Goal: Transaction & Acquisition: Purchase product/service

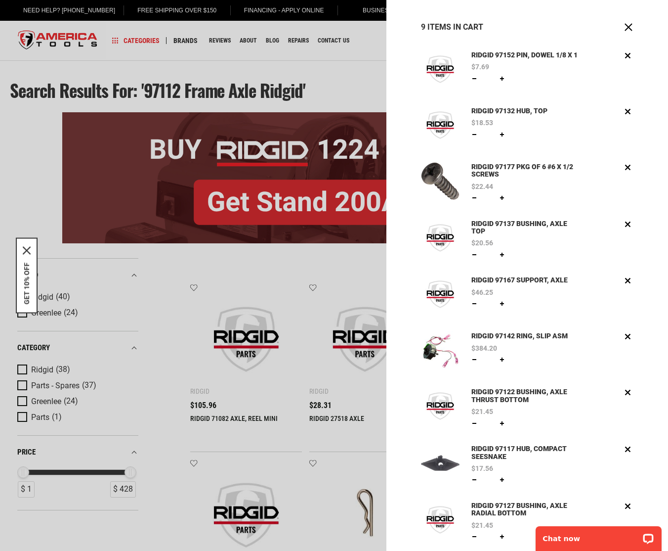
scroll to position [19, 0]
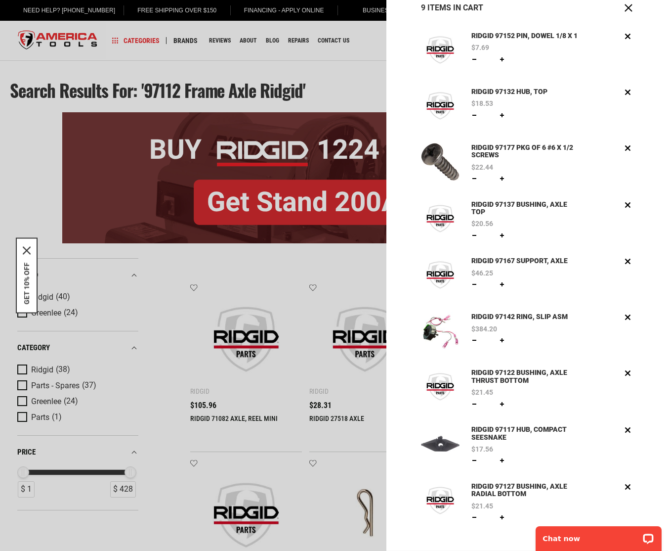
drag, startPoint x: 367, startPoint y: 62, endPoint x: 442, endPoint y: 54, distance: 75.5
click at [370, 62] on div at bounding box center [334, 275] width 668 height 551
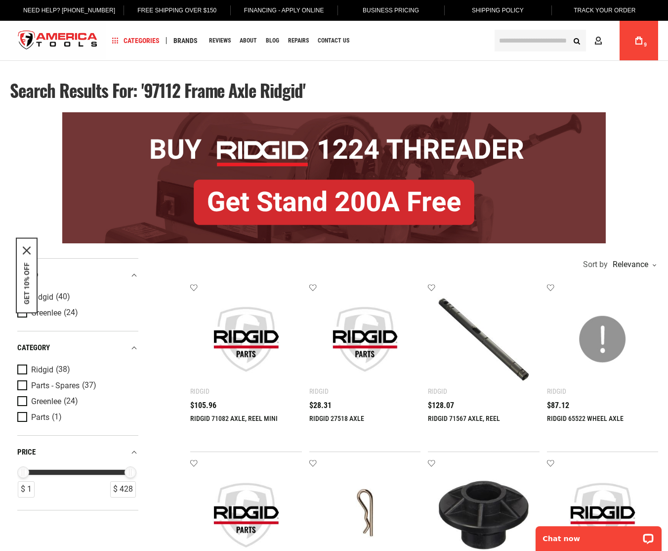
click at [525, 44] on input "text" at bounding box center [540, 41] width 91 height 22
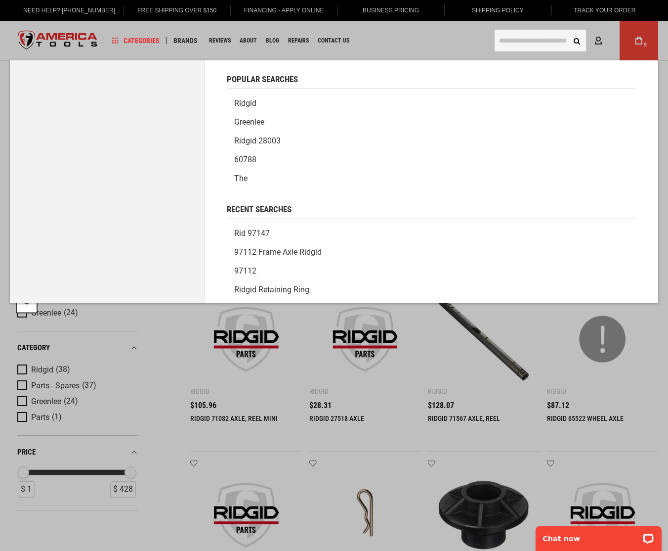
paste input "*****"
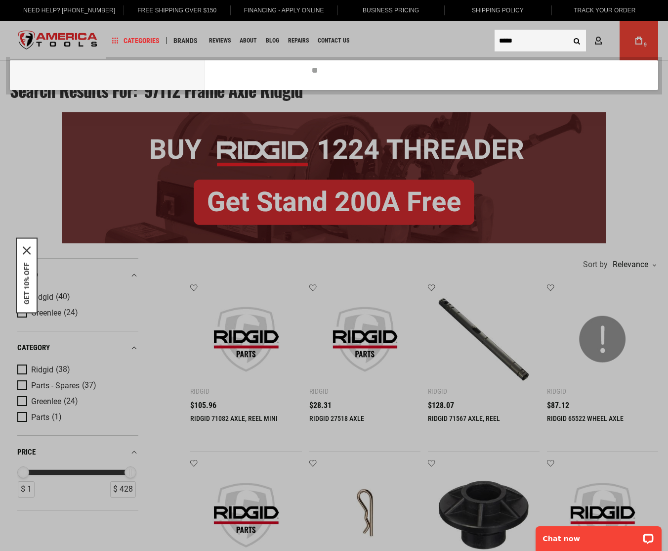
type input "*****"
click at [568, 31] on button "Search" at bounding box center [577, 40] width 19 height 19
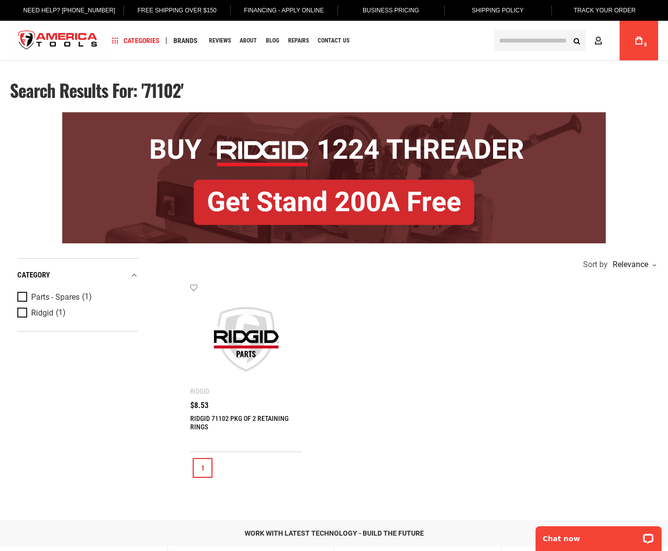
click at [256, 338] on img at bounding box center [246, 339] width 92 height 92
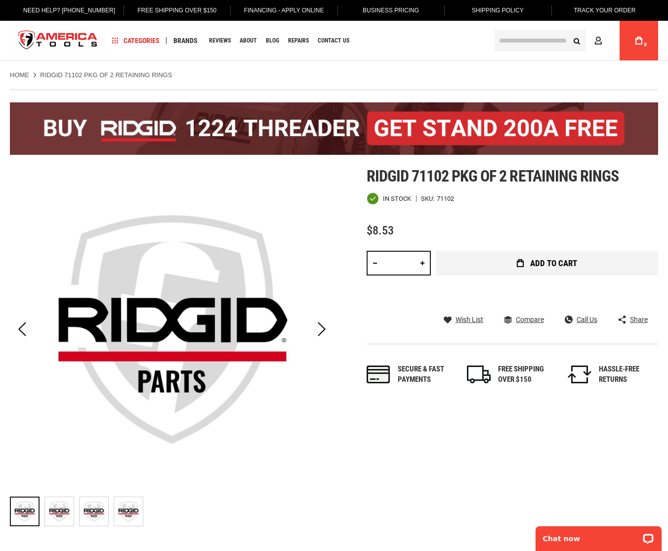
scroll to position [0, 0]
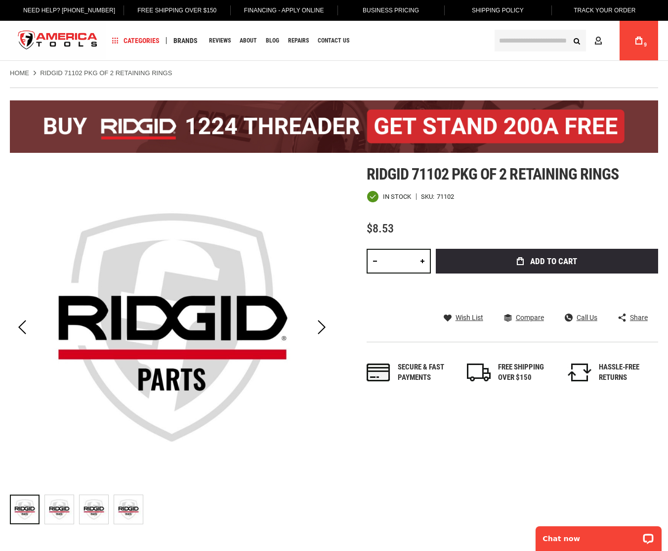
click at [569, 272] on button "Add to Cart" at bounding box center [547, 261] width 222 height 25
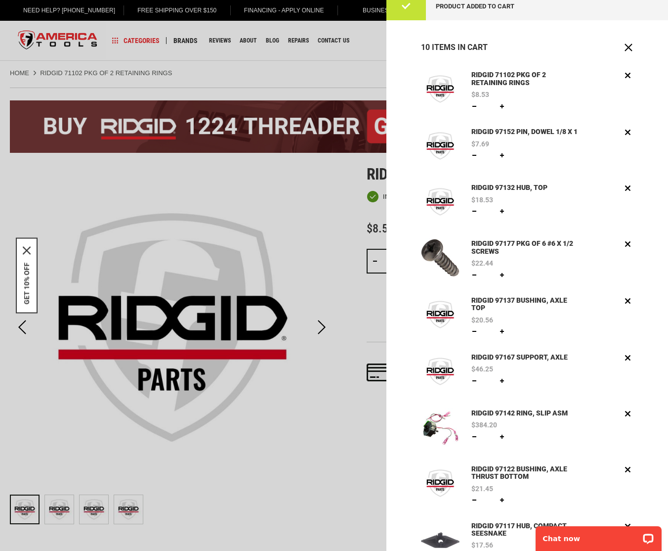
scroll to position [0, 0]
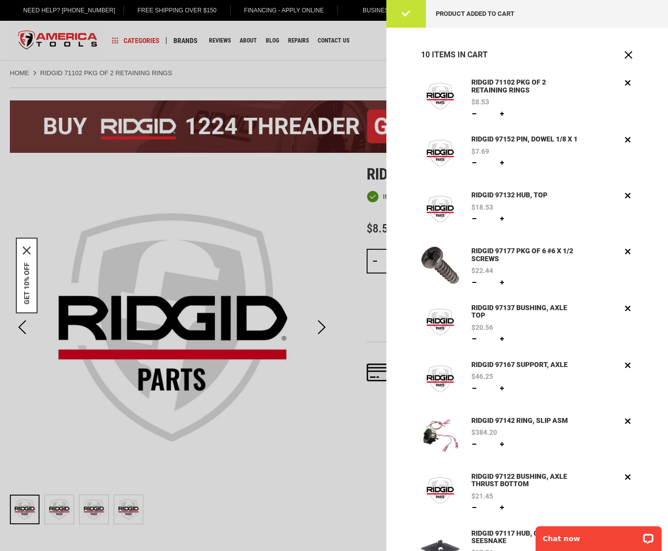
drag, startPoint x: 320, startPoint y: 62, endPoint x: 341, endPoint y: 62, distance: 20.3
click at [320, 62] on div at bounding box center [334, 275] width 668 height 551
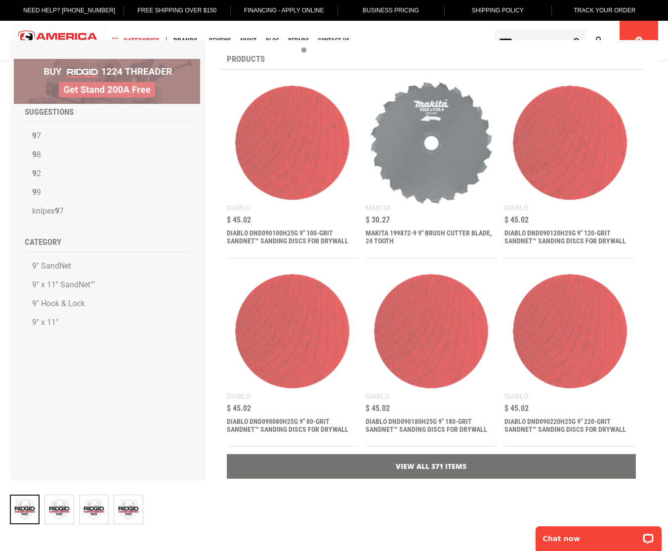
type input "*****"
click at [568, 31] on button "Search" at bounding box center [577, 40] width 19 height 19
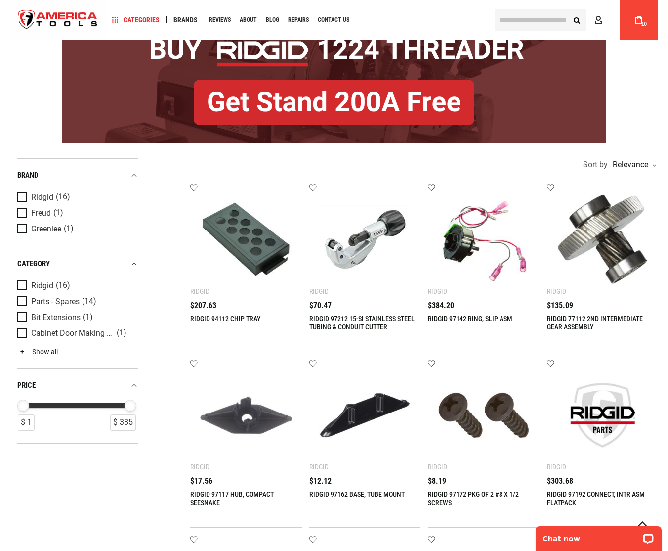
scroll to position [99, 0]
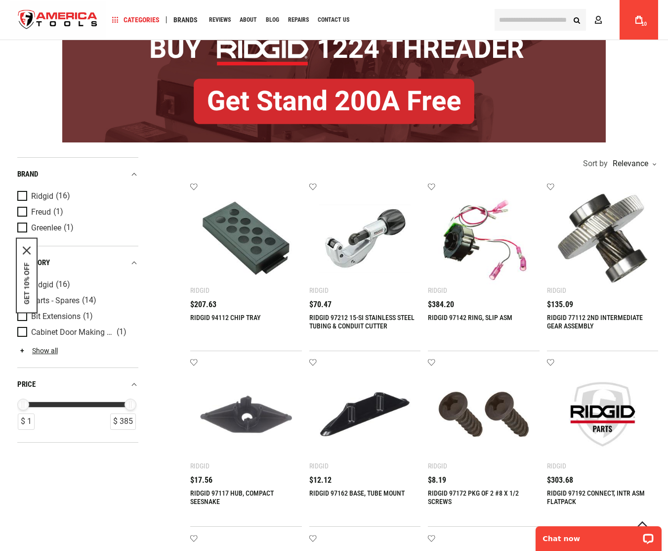
click at [644, 30] on link "My Cart 10" at bounding box center [639, 20] width 19 height 40
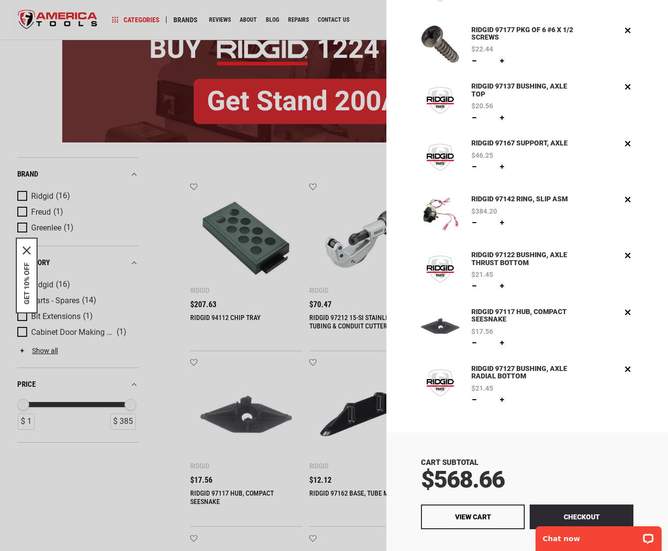
scroll to position [315, 0]
